Goal: Find specific page/section: Find specific page/section

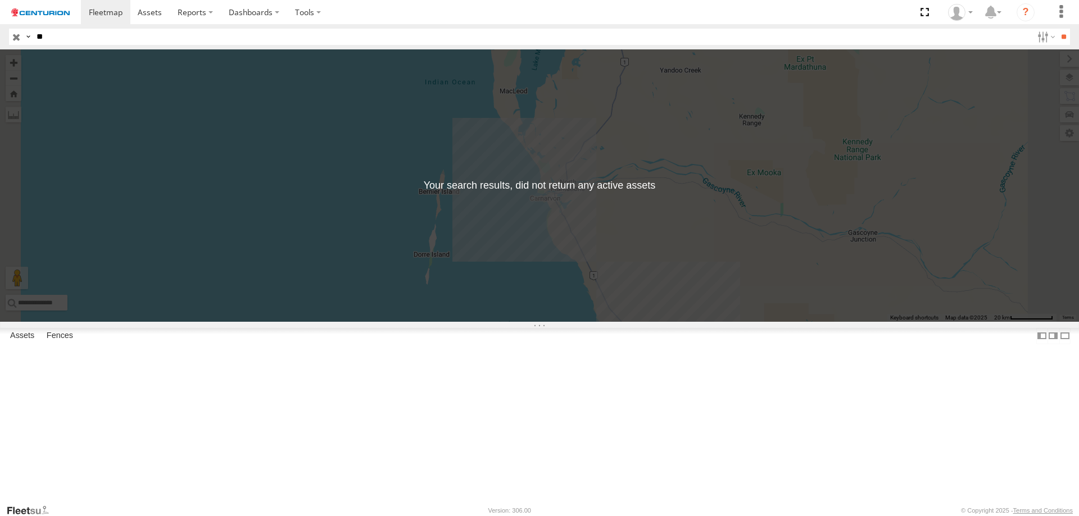
click at [1057, 29] on input "**" at bounding box center [1063, 37] width 13 height 16
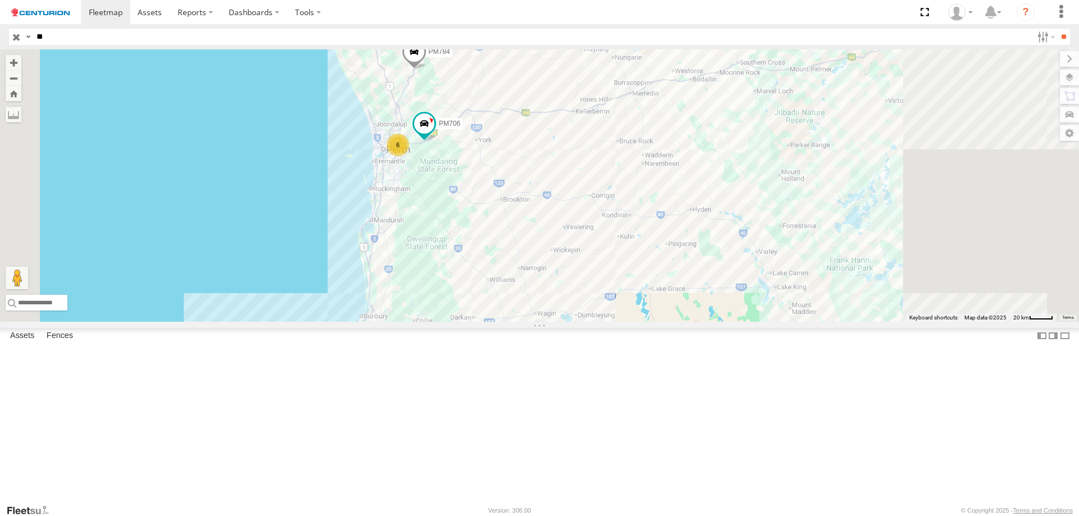
drag, startPoint x: 613, startPoint y: 395, endPoint x: 544, endPoint y: 203, distance: 203.6
click at [544, 203] on div "PM783 PM810 PM791 PM850 PM653 PM734 PM656 PM852 PM851 PM815 6 PM812 PM784 PM706" at bounding box center [539, 185] width 1079 height 272
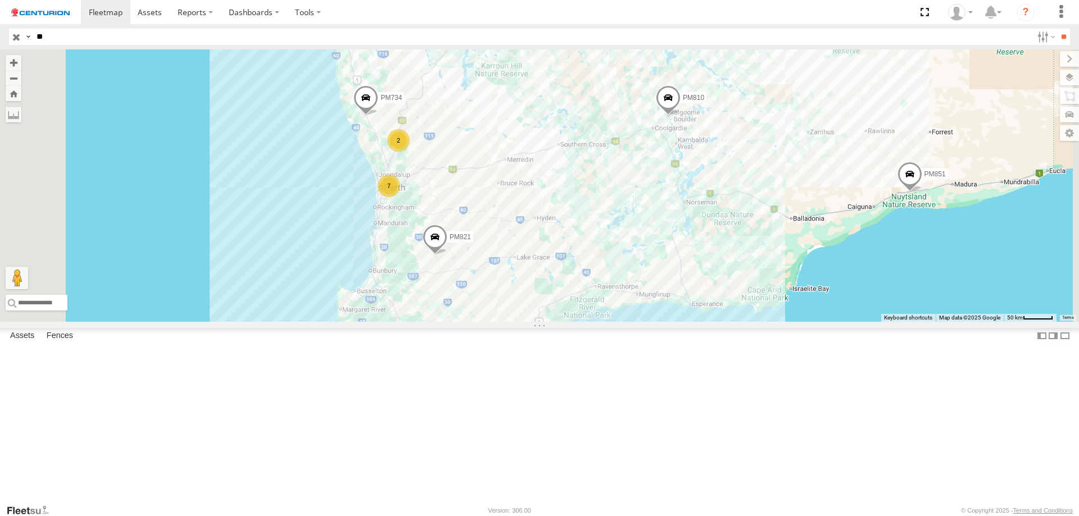
click at [402, 102] on span "PM734" at bounding box center [390, 98] width 21 height 8
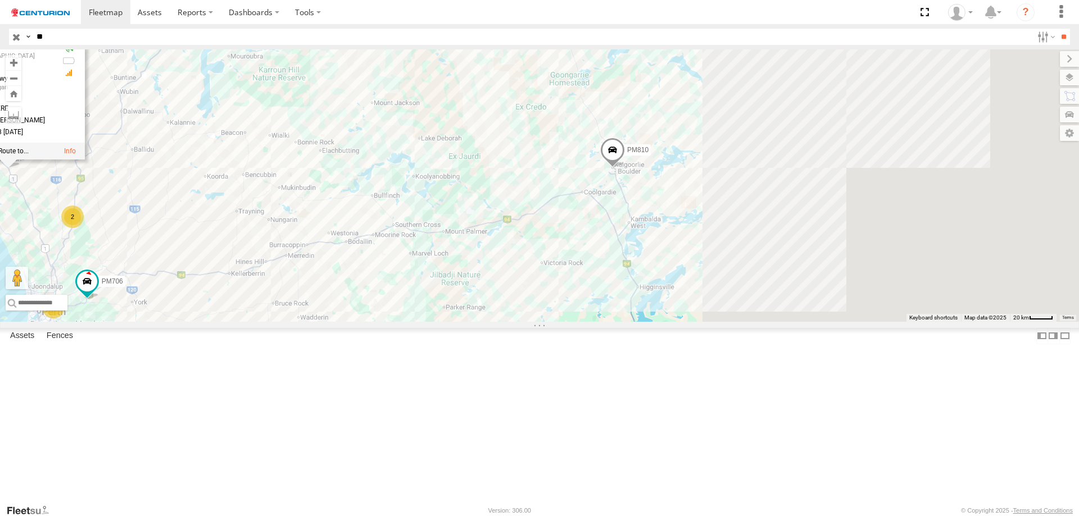
drag, startPoint x: 801, startPoint y: 218, endPoint x: 616, endPoint y: 238, distance: 185.3
click at [503, 298] on div "PM734 PM821 PM810 PM851 PM734 [GEOGRAPHIC_DATA] -30.75314 , 115.55896 0 2617658…" at bounding box center [539, 185] width 1079 height 272
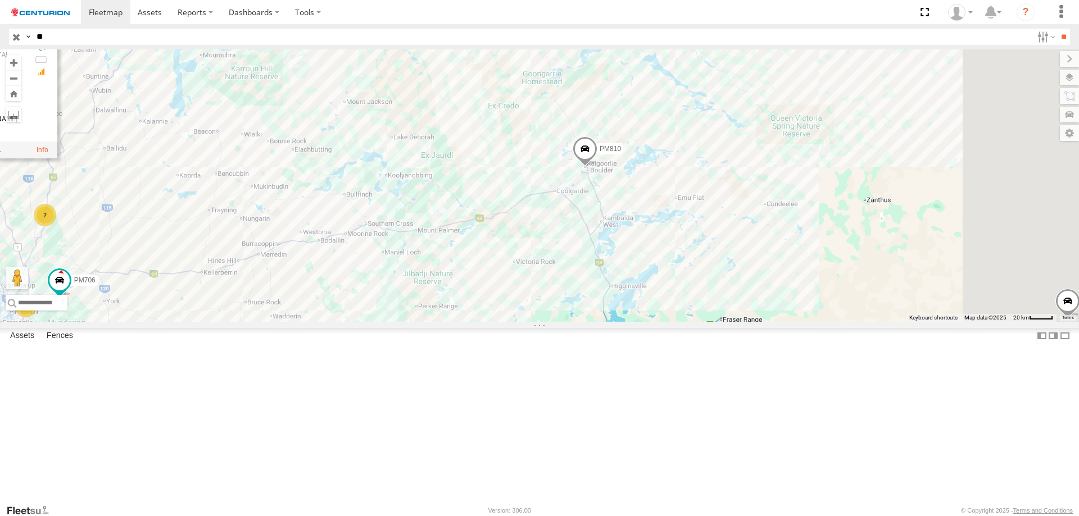
click at [621, 152] on span "PM810" at bounding box center [609, 148] width 21 height 8
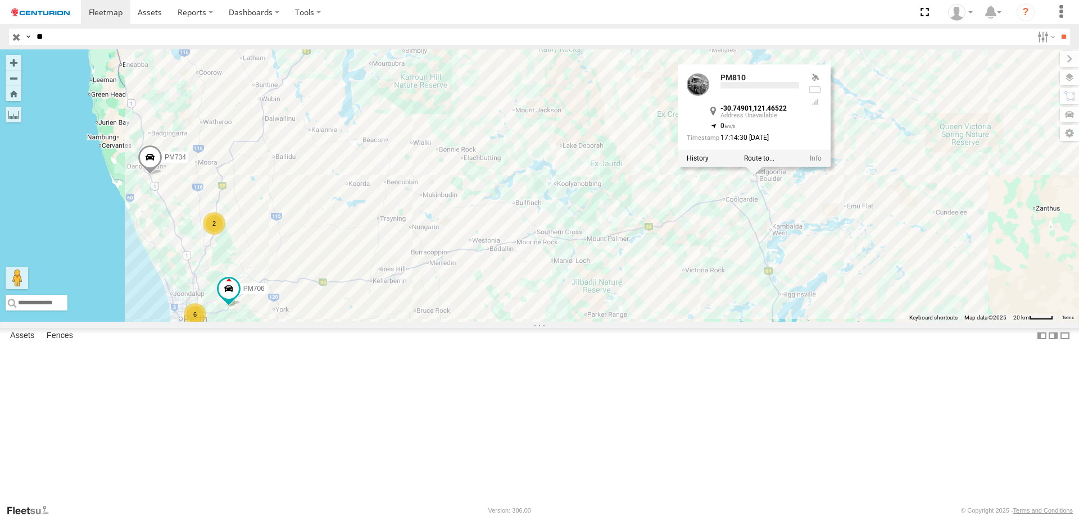
drag, startPoint x: 547, startPoint y: 285, endPoint x: 723, endPoint y: 294, distance: 176.0
click at [723, 294] on div "PM734 PM821 PM810 PM851 6 2 PM706 PM810 -30.74901 , 121.46522 0 17:14:30 [DATE]" at bounding box center [539, 185] width 1079 height 272
click at [225, 235] on div "2" at bounding box center [214, 223] width 22 height 22
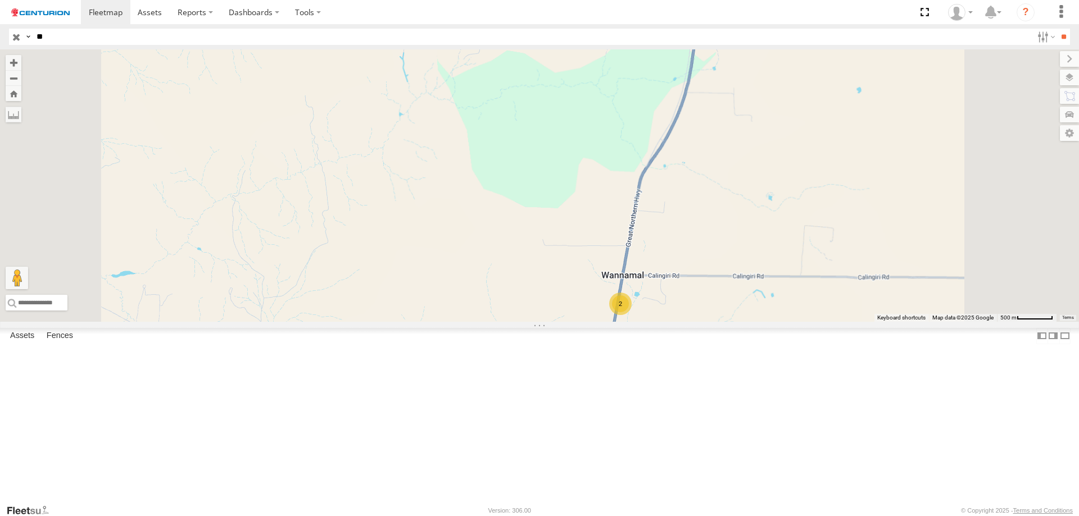
drag, startPoint x: 713, startPoint y: 423, endPoint x: 575, endPoint y: 174, distance: 284.9
click at [575, 174] on div "PM734 PM821 PM810 PM851 PM706 PM810 [GEOGRAPHIC_DATA][PERSON_NAME] -30.74901 , …" at bounding box center [539, 185] width 1079 height 272
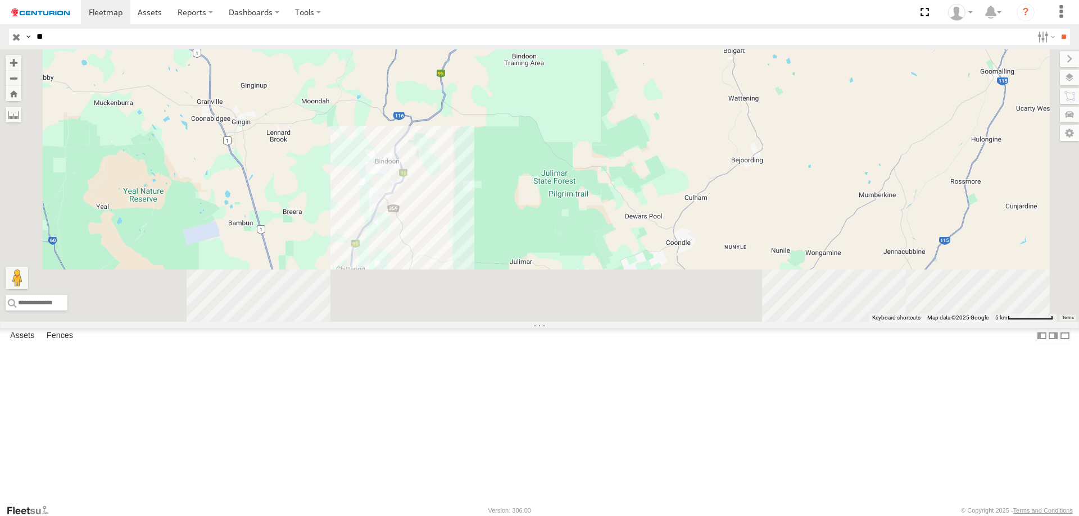
drag, startPoint x: 537, startPoint y: 390, endPoint x: 569, endPoint y: 99, distance: 292.7
click at [569, 99] on div "PM734 PM821 PM810 PM851 PM706 PM810 [GEOGRAPHIC_DATA][PERSON_NAME] -30.74901 , …" at bounding box center [539, 185] width 1079 height 272
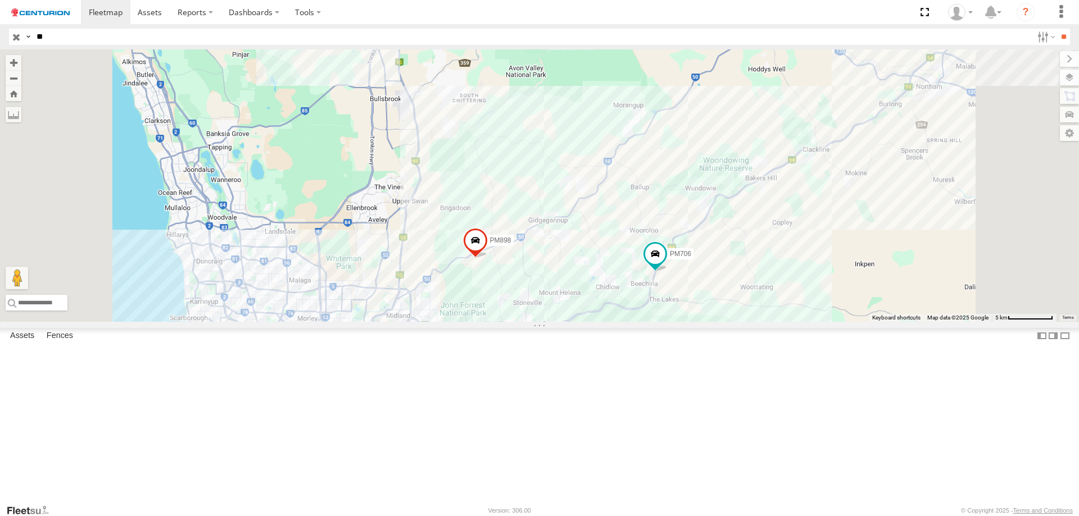
click at [398, 352] on div "5" at bounding box center [386, 341] width 22 height 22
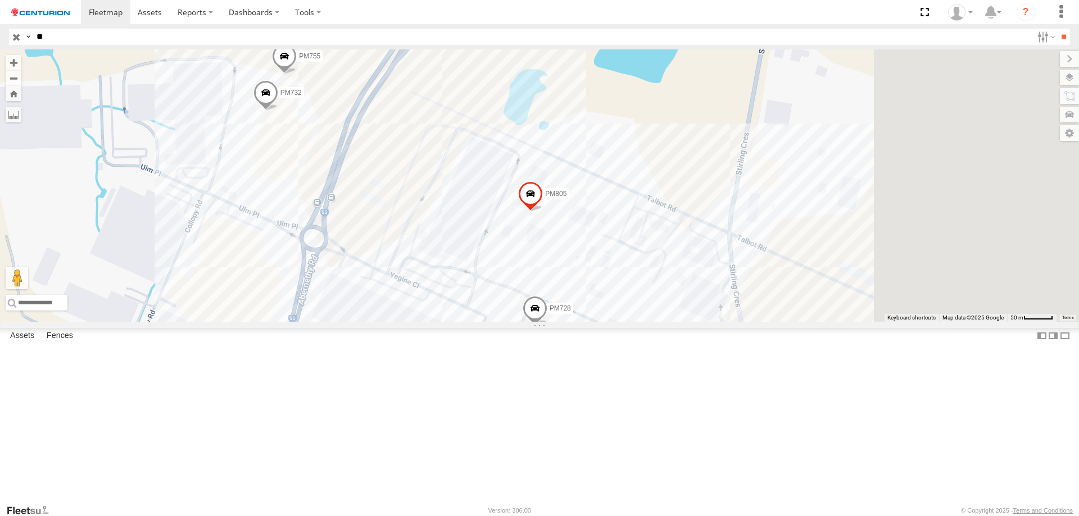
drag, startPoint x: 698, startPoint y: 407, endPoint x: 558, endPoint y: 383, distance: 141.4
click at [558, 322] on div "PM734 PM821 PM810 PM851 PM706 PM810 [GEOGRAPHIC_DATA][PERSON_NAME] -30.74901 , …" at bounding box center [539, 185] width 1079 height 272
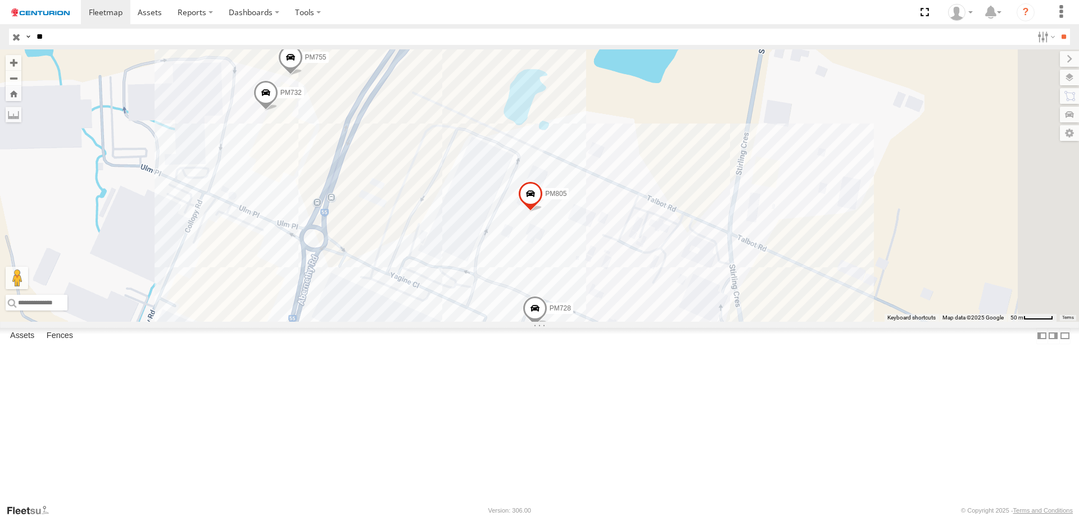
click at [78, 43] on input "**" at bounding box center [532, 37] width 1000 height 16
type input "*****"
click at [1057, 29] on input "**" at bounding box center [1063, 37] width 13 height 16
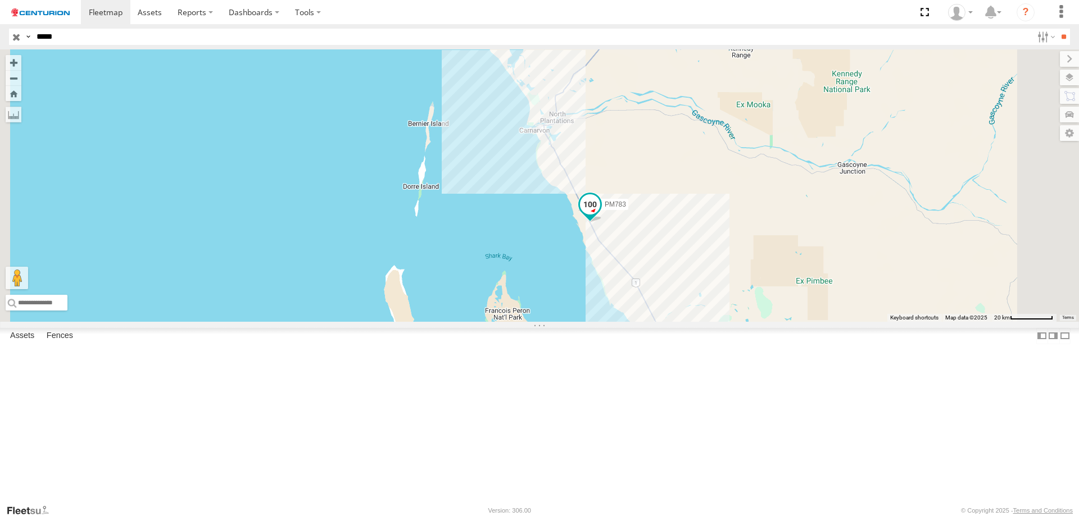
click at [626, 208] on span "PM783" at bounding box center [614, 205] width 21 height 8
